Goal: Use online tool/utility: Utilize a website feature to perform a specific function

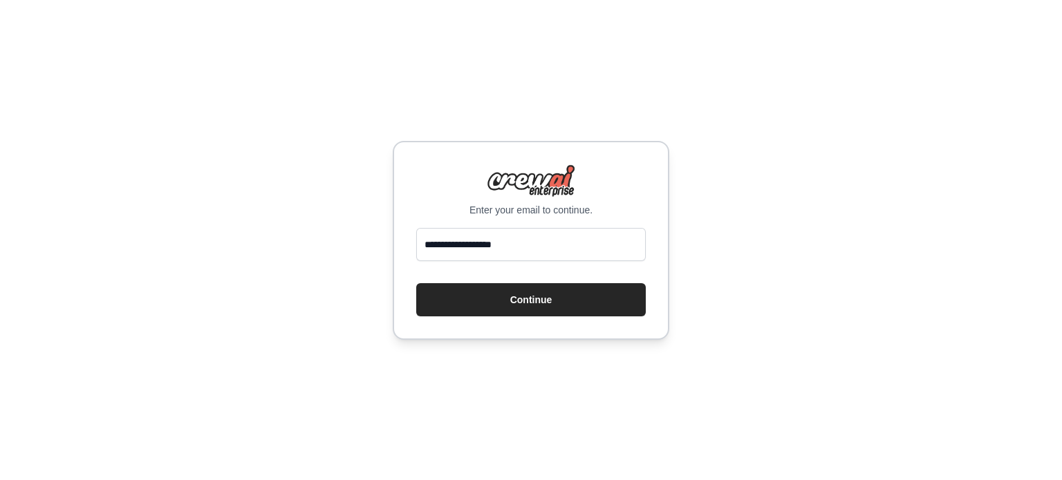
type input "**********"
click at [416, 283] on button "Continue" at bounding box center [530, 299] width 229 height 33
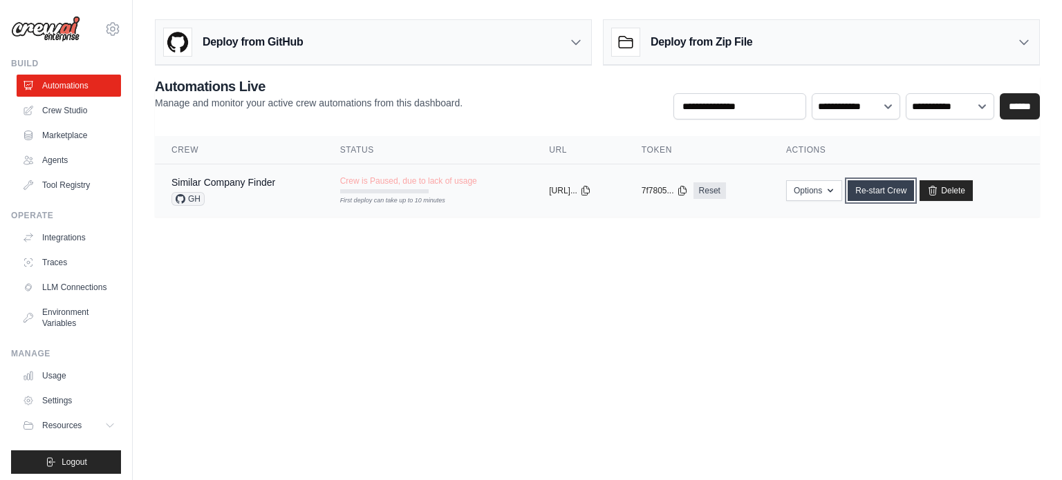
click at [900, 187] on link "Re-start Crew" at bounding box center [880, 190] width 66 height 21
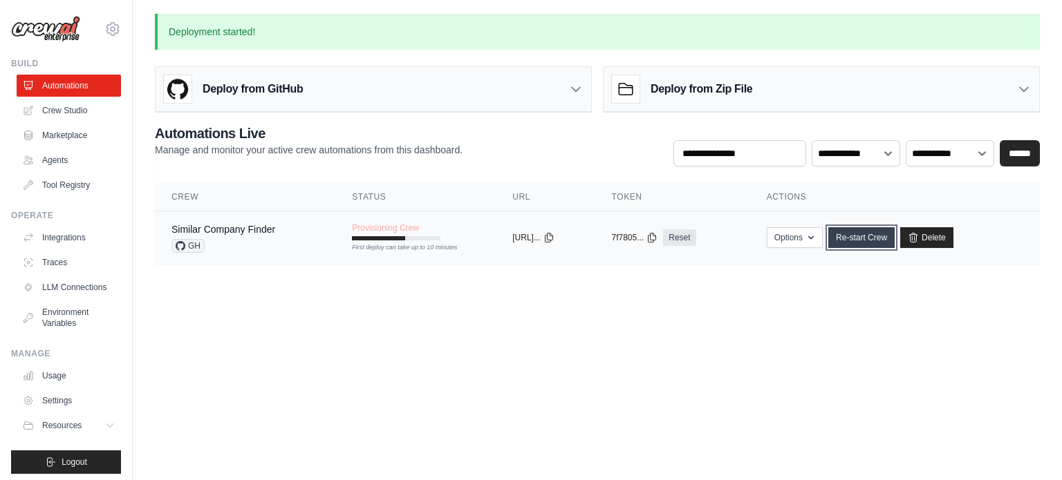
click at [894, 242] on link "Re-start Crew" at bounding box center [861, 237] width 66 height 21
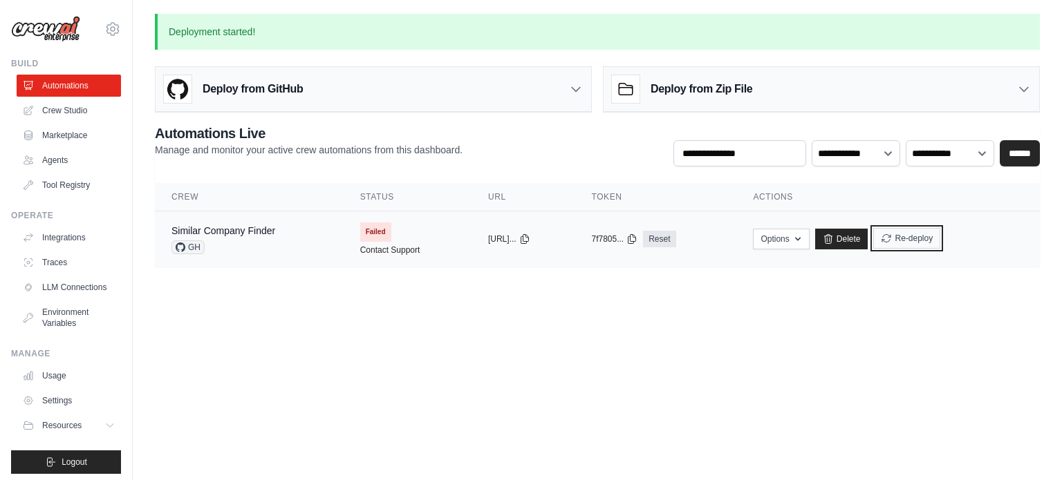
click at [911, 234] on button "Re-deploy" at bounding box center [906, 238] width 67 height 21
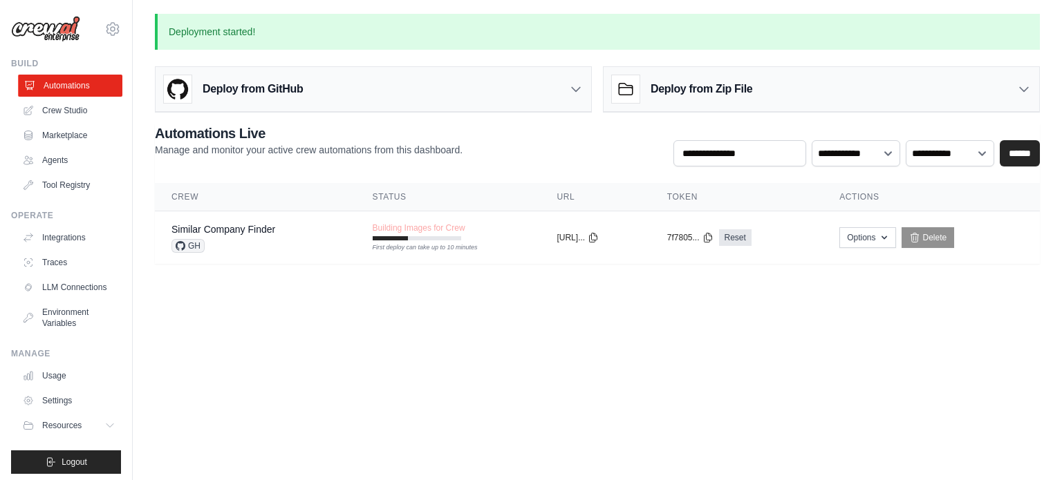
click at [53, 88] on link "Automations" at bounding box center [70, 86] width 104 height 22
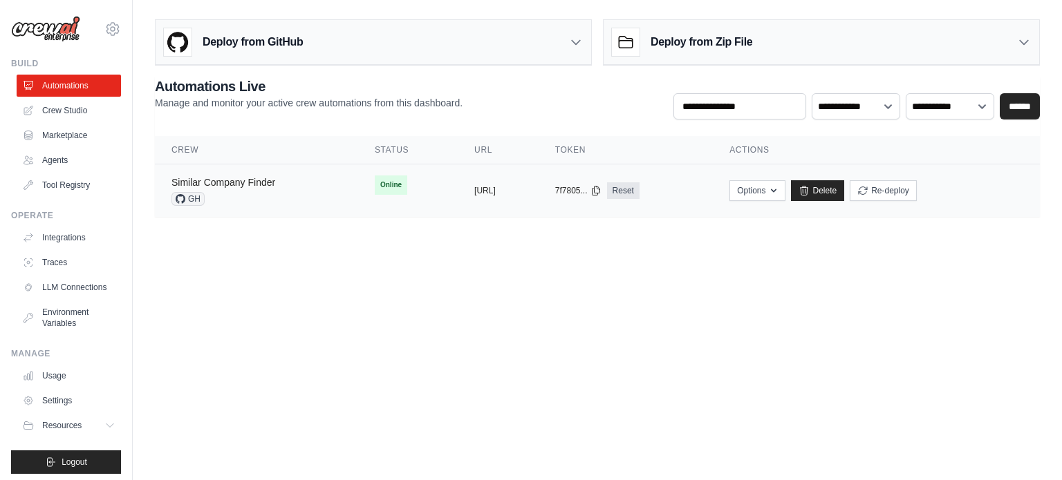
click at [246, 179] on link "Similar Company Finder" at bounding box center [223, 182] width 104 height 11
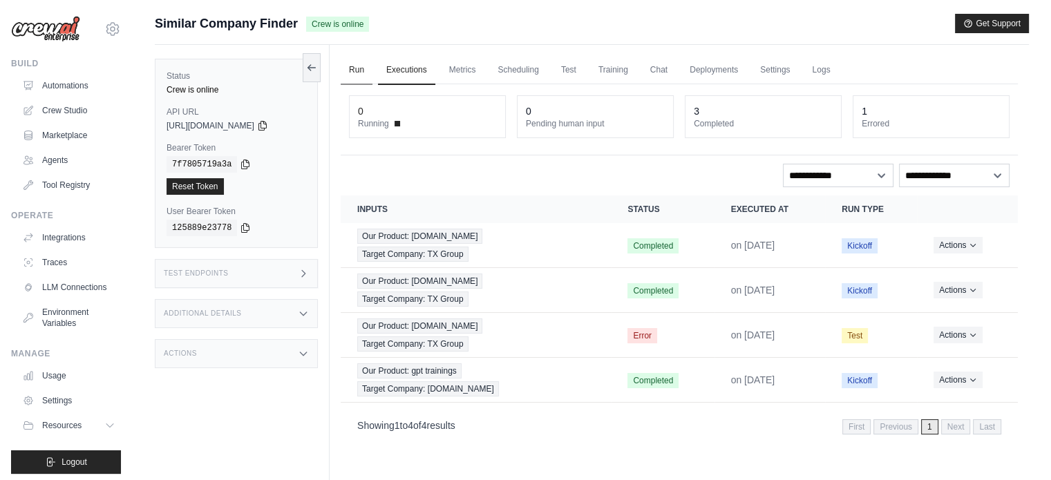
click at [352, 63] on link "Run" at bounding box center [357, 70] width 32 height 29
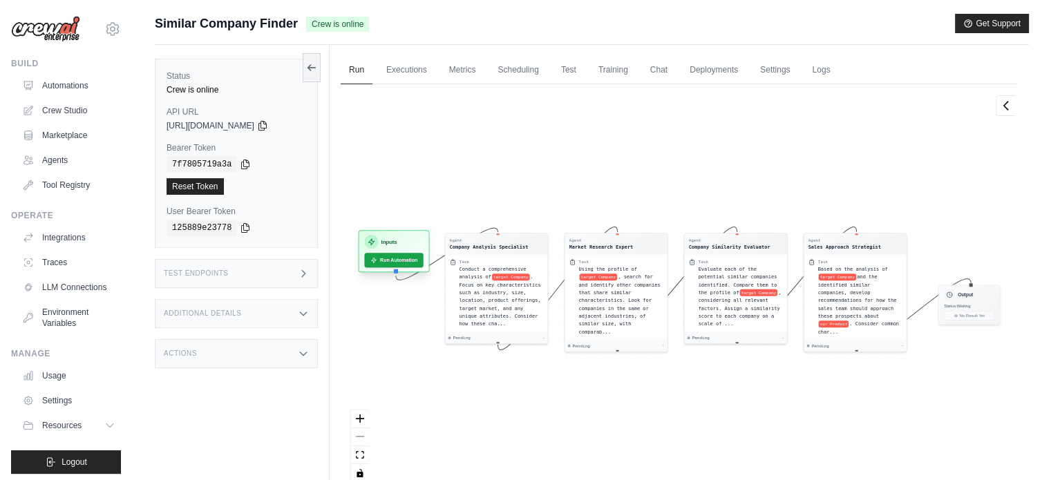
click at [387, 238] on h3 "Inputs" at bounding box center [389, 242] width 16 height 8
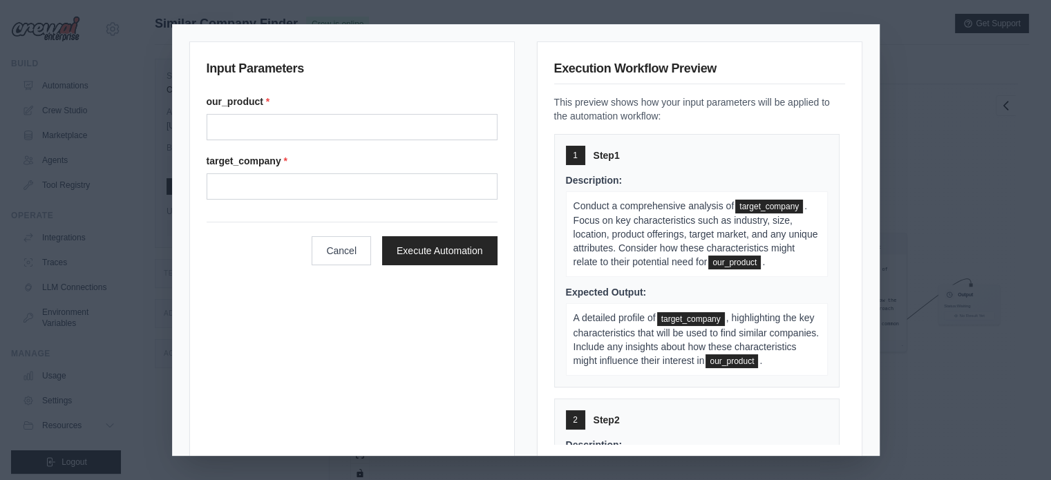
click at [904, 46] on div "Input Parameters our_product * target_company * Cancel Execute Automation Execu…" at bounding box center [525, 240] width 1051 height 480
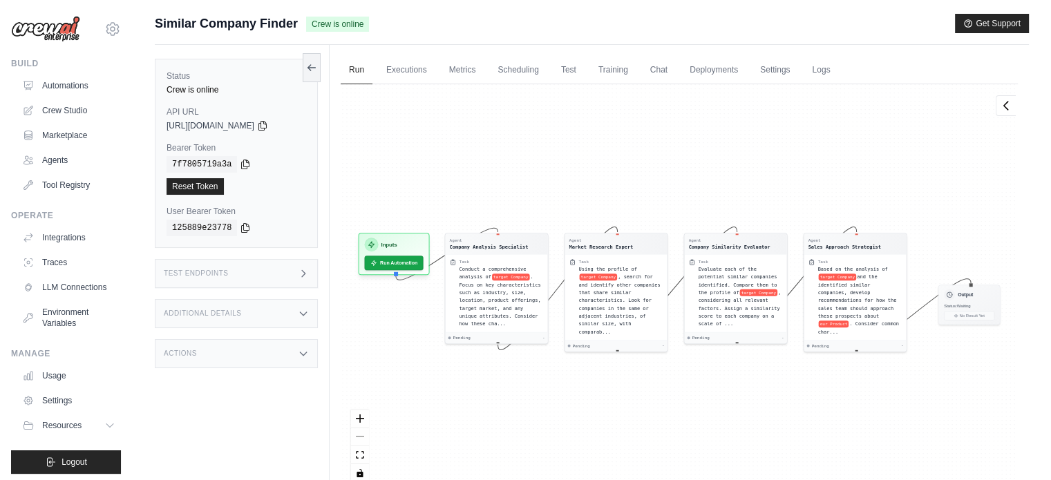
click at [614, 380] on div "Agent Company Analysis Specialist Task Conduct a comprehensive analysis of targ…" at bounding box center [679, 288] width 677 height 408
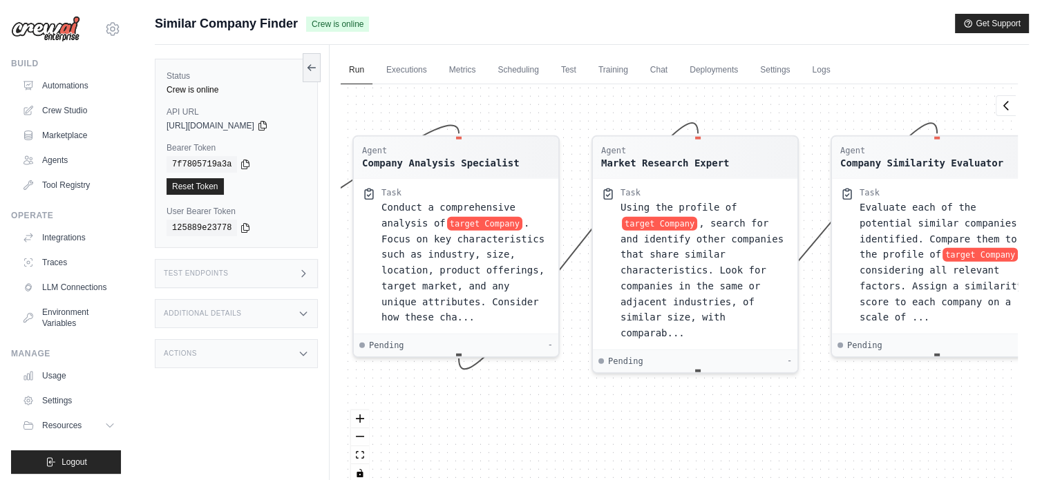
drag, startPoint x: 556, startPoint y: 375, endPoint x: 633, endPoint y: 425, distance: 92.0
click at [633, 425] on div "Agent Company Analysis Specialist Task Conduct a comprehensive analysis of targ…" at bounding box center [679, 288] width 677 height 408
